Goal: Task Accomplishment & Management: Manage account settings

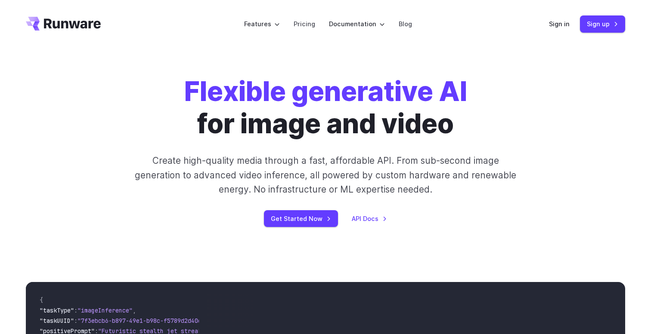
click at [556, 15] on header "Features Tasks Image generation Video generation Sonic Inference Engine™ Models…" at bounding box center [325, 24] width 620 height 48
click at [557, 24] on link "Sign in" at bounding box center [559, 24] width 21 height 10
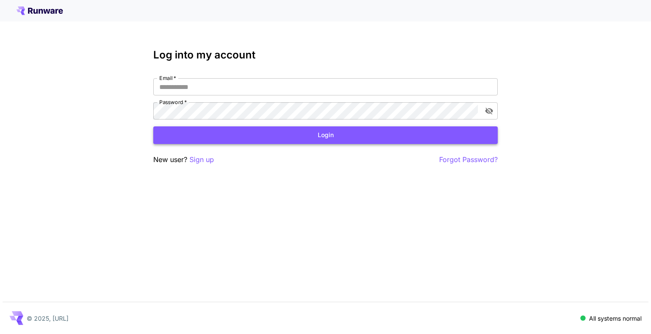
type input "**********"
click at [298, 131] on button "Login" at bounding box center [325, 136] width 344 height 18
